Goal: Obtain resource: Download file/media

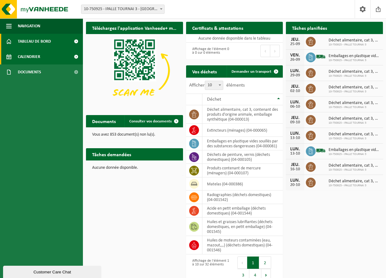
click at [19, 54] on span "Calendrier" at bounding box center [29, 56] width 22 height 15
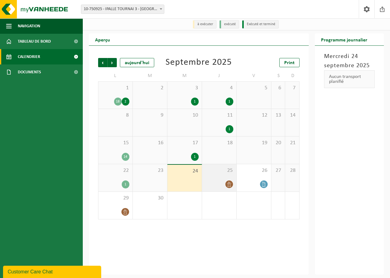
click at [228, 184] on icon at bounding box center [229, 184] width 5 height 5
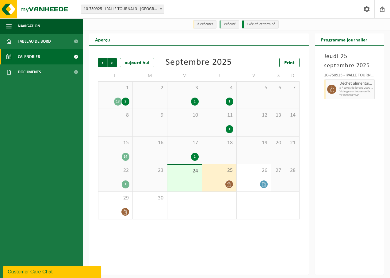
click at [196, 100] on div "1" at bounding box center [195, 102] width 8 height 8
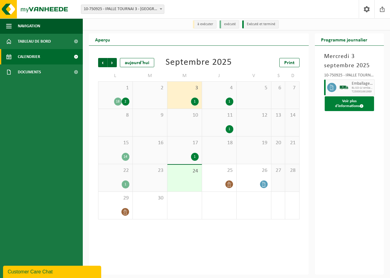
click at [347, 105] on button "Voir plus d'informations" at bounding box center [350, 103] width 50 height 15
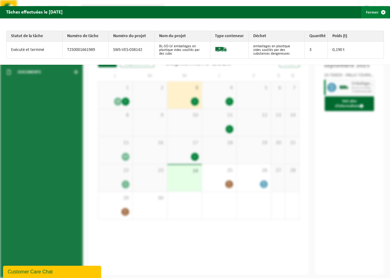
click at [371, 12] on button "Fermer" at bounding box center [376, 12] width 28 height 12
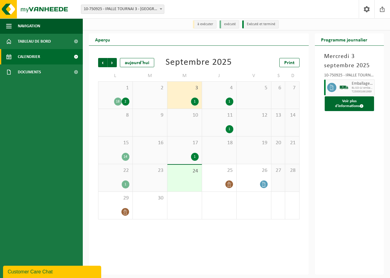
click at [120, 91] on span "1" at bounding box center [116, 88] width 28 height 7
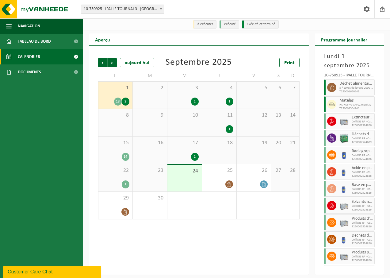
click at [354, 122] on span "Colli DIS RP - Copidec" at bounding box center [362, 122] width 21 height 4
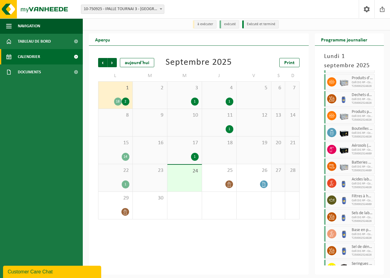
scroll to position [166, 0]
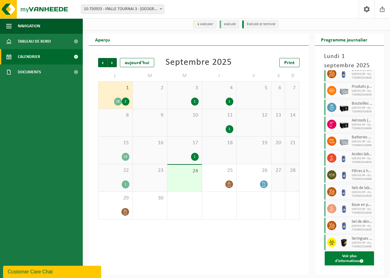
click at [353, 257] on button "Voir plus d'informations" at bounding box center [350, 258] width 50 height 15
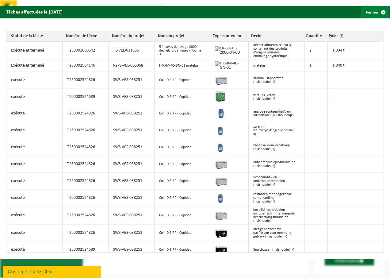
click at [377, 14] on span "button" at bounding box center [383, 12] width 12 height 12
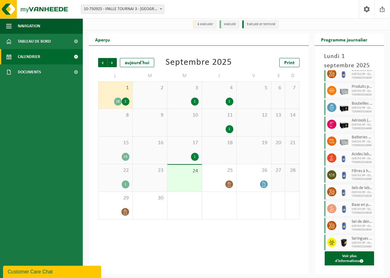
click at [127, 187] on div "1" at bounding box center [126, 184] width 8 height 8
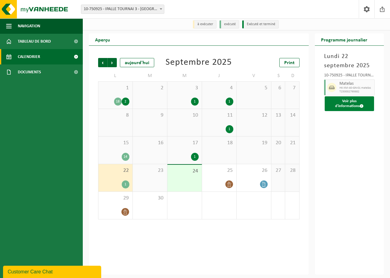
click at [349, 104] on button "Voir plus d'informations" at bounding box center [350, 103] width 50 height 15
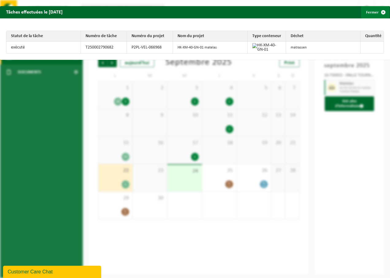
click at [364, 10] on button "Fermer" at bounding box center [376, 12] width 28 height 12
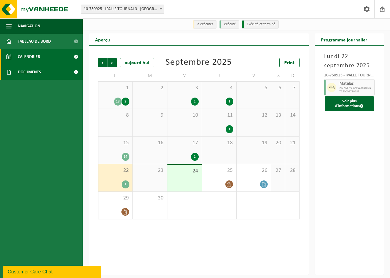
click at [23, 73] on span "Documents" at bounding box center [29, 71] width 23 height 15
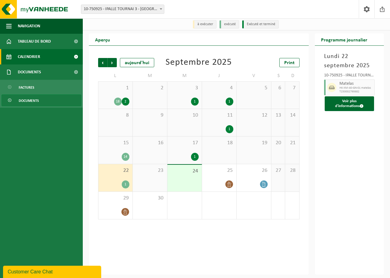
click at [21, 103] on span "Documents" at bounding box center [29, 101] width 20 height 12
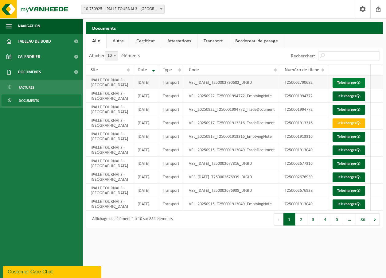
click at [345, 84] on link "Télécharger" at bounding box center [348, 83] width 33 height 10
click at [334, 57] on input "Rechercher:" at bounding box center [349, 55] width 62 height 9
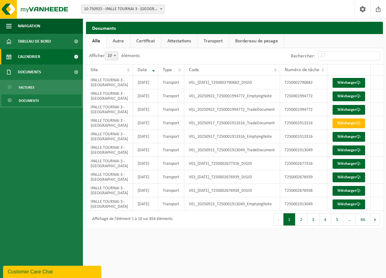
click at [24, 56] on span "Calendrier" at bounding box center [29, 56] width 22 height 15
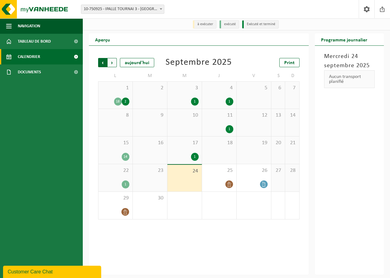
click at [111, 62] on span "Suivant" at bounding box center [112, 62] width 9 height 9
